Goal: Information Seeking & Learning: Learn about a topic

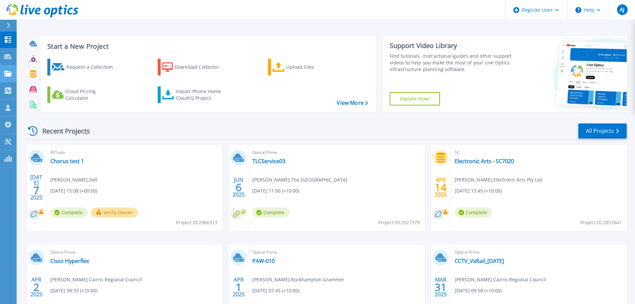
drag, startPoint x: 18, startPoint y: 66, endPoint x: 12, endPoint y: 70, distance: 6.5
click at [18, 66] on div "Start a New Project Request a Collection Download Collector Upload Files Cloud …" at bounding box center [326, 174] width 618 height 349
click at [7, 75] on icon at bounding box center [8, 74] width 8 height 6
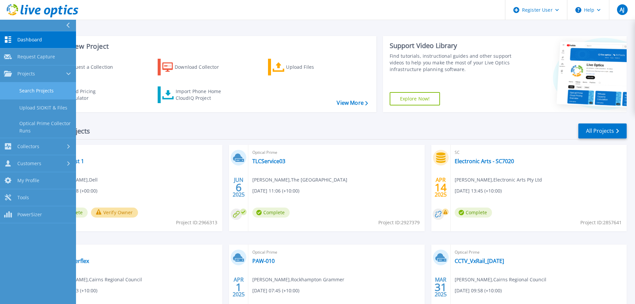
click at [49, 86] on link "Search Projects" at bounding box center [38, 90] width 76 height 17
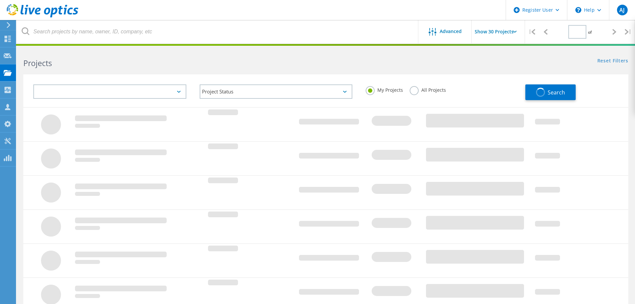
type input "1"
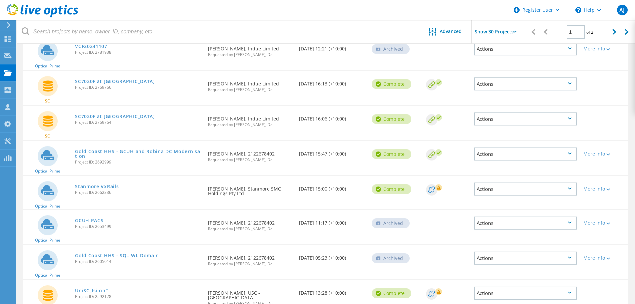
scroll to position [533, 0]
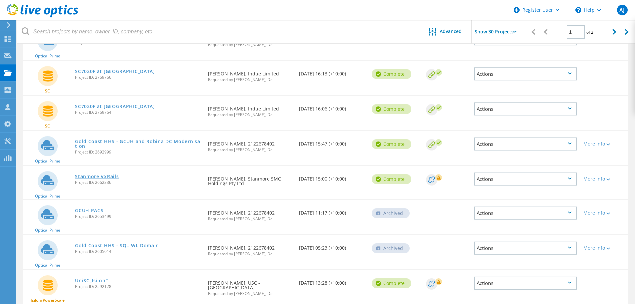
click at [110, 174] on link "Stanmore VxRails" at bounding box center [97, 176] width 44 height 5
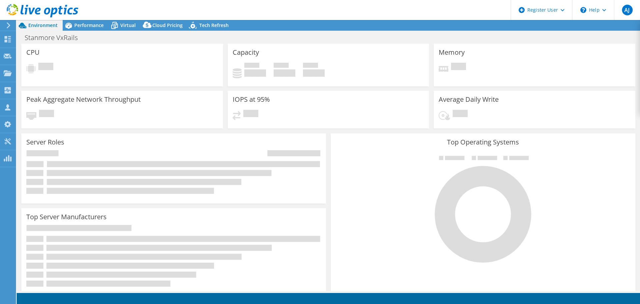
select select "Australia"
select select "USD"
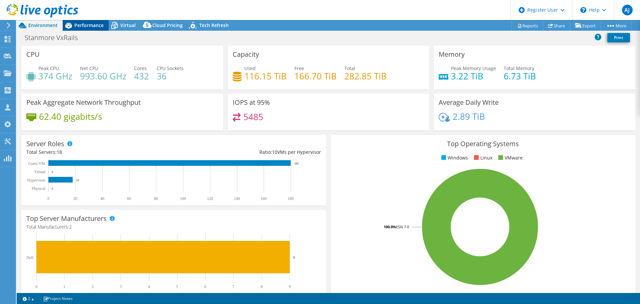
click at [89, 22] on span "Performance" at bounding box center [88, 25] width 29 height 6
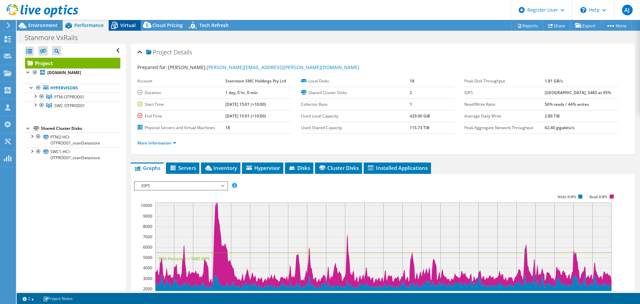
click at [119, 27] on icon at bounding box center [115, 26] width 12 height 12
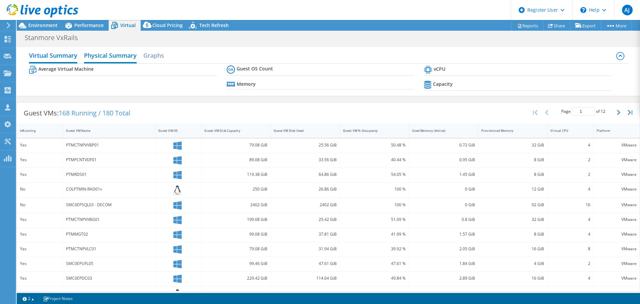
click at [123, 52] on h2 "Physical Summary" at bounding box center [110, 56] width 53 height 15
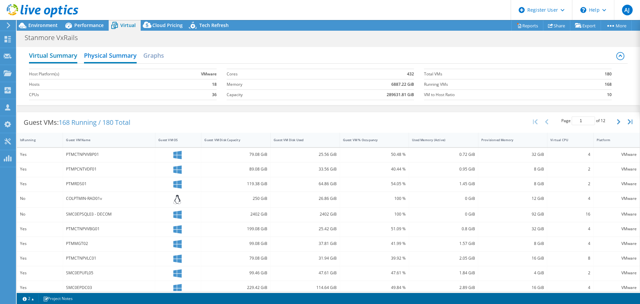
click at [61, 53] on h2 "Virtual Summary" at bounding box center [53, 56] width 48 height 15
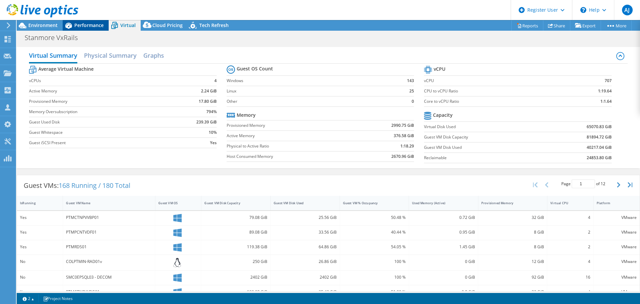
click at [75, 27] on span "Performance" at bounding box center [88, 25] width 29 height 6
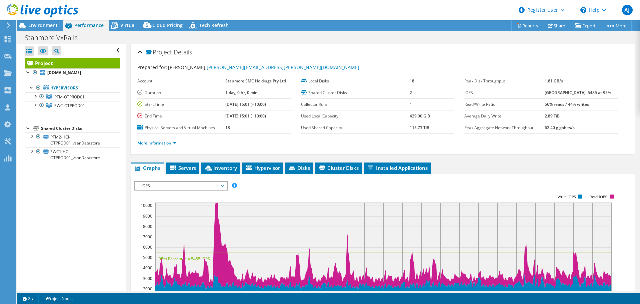
click at [173, 141] on link "More Information" at bounding box center [156, 143] width 39 height 6
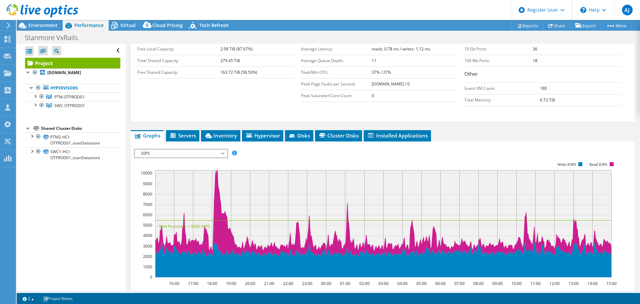
scroll to position [167, 0]
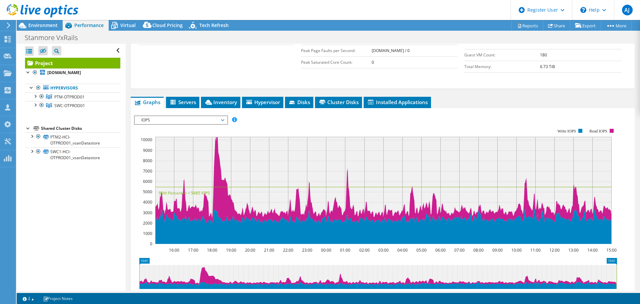
click at [223, 121] on span "IOPS" at bounding box center [181, 120] width 86 height 8
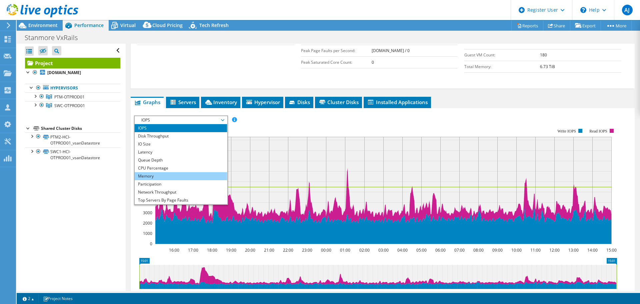
click at [173, 174] on li "Memory" at bounding box center [181, 176] width 92 height 8
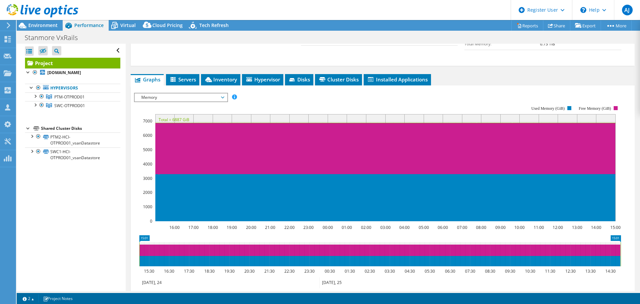
scroll to position [200, 0]
